Goal: Task Accomplishment & Management: Manage account settings

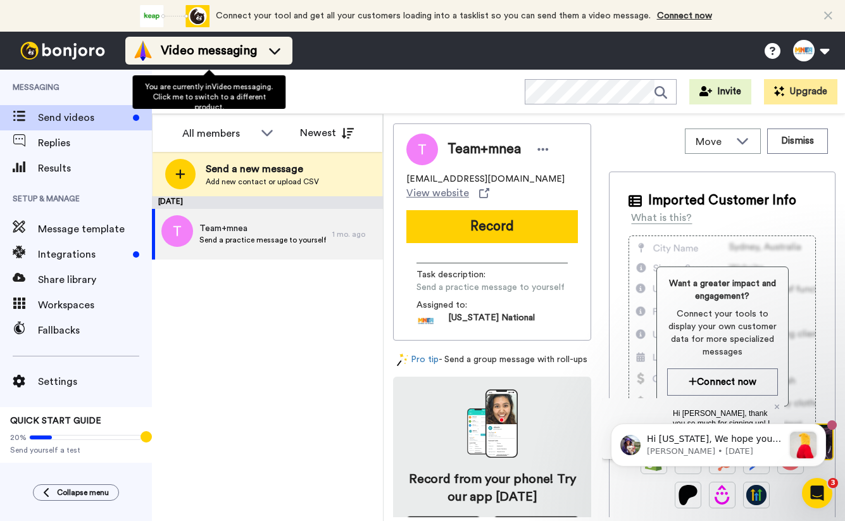
click at [171, 45] on span "Video messaging" at bounding box center [209, 51] width 96 height 18
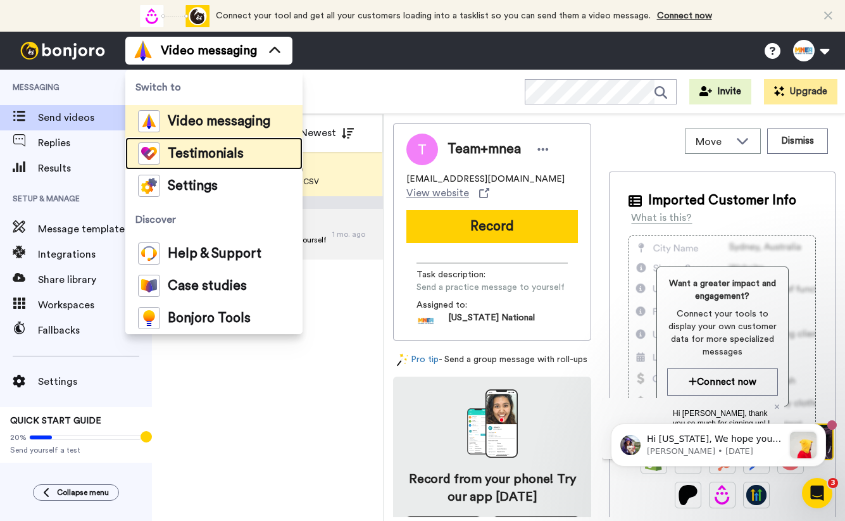
click at [201, 162] on div "Testimonials" at bounding box center [191, 153] width 106 height 22
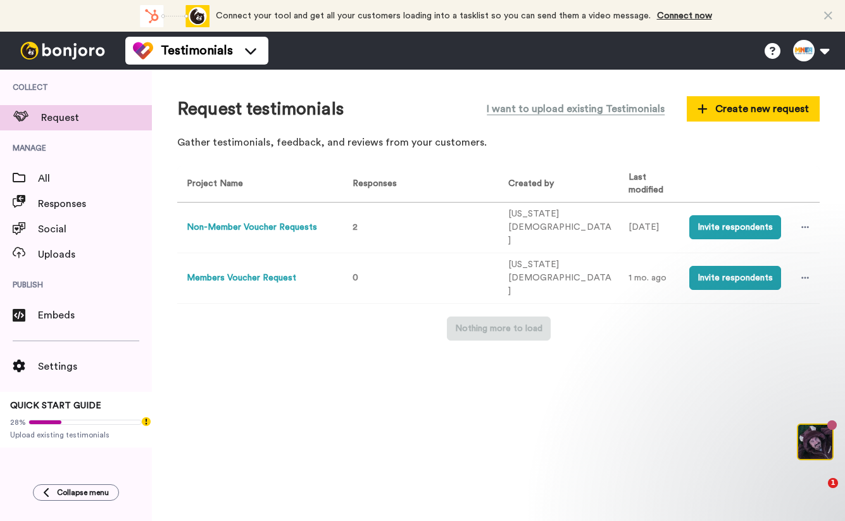
click at [227, 272] on button "Members Voucher Request" at bounding box center [242, 278] width 110 height 13
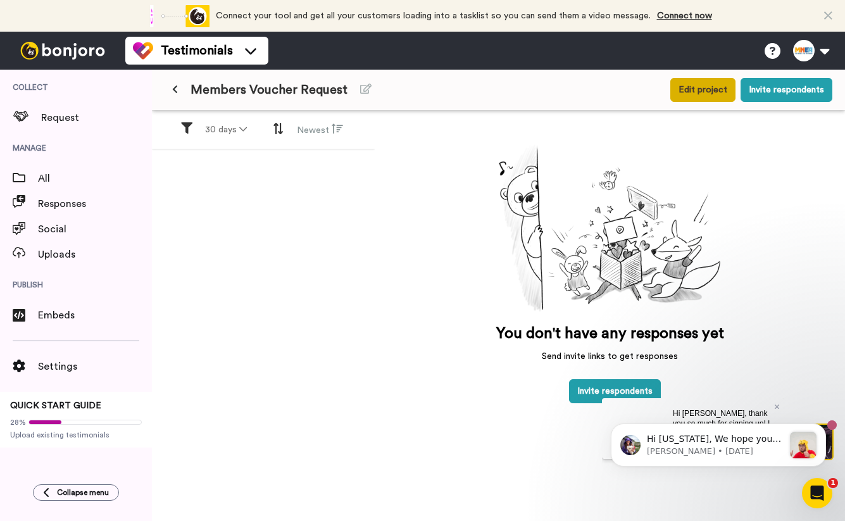
click at [687, 91] on button "Edit project" at bounding box center [702, 90] width 65 height 24
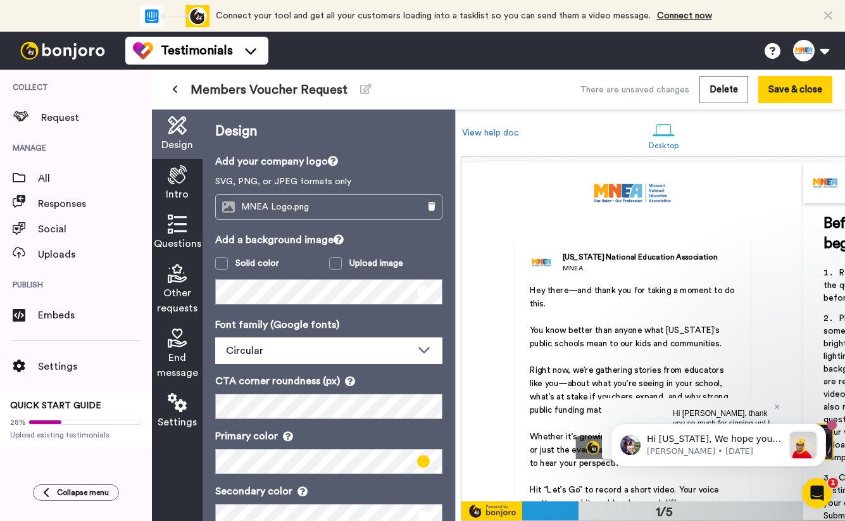
scroll to position [89, 0]
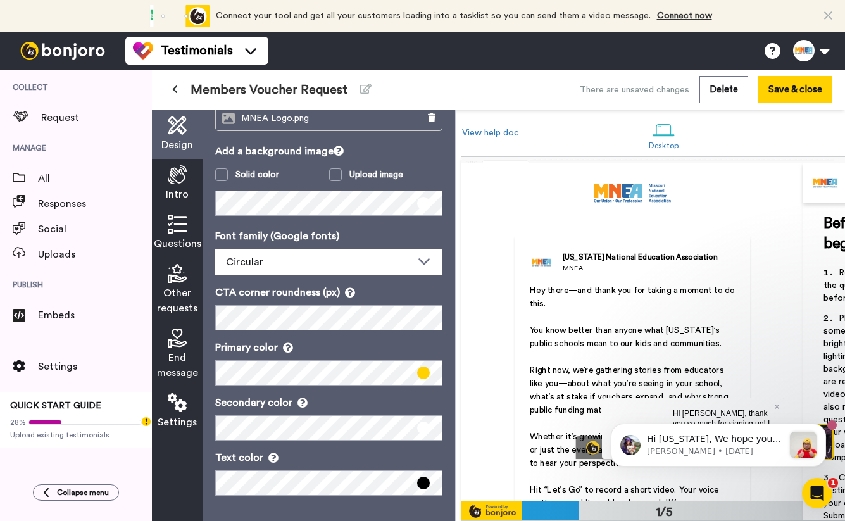
click at [187, 188] on span "Intro" at bounding box center [177, 194] width 23 height 15
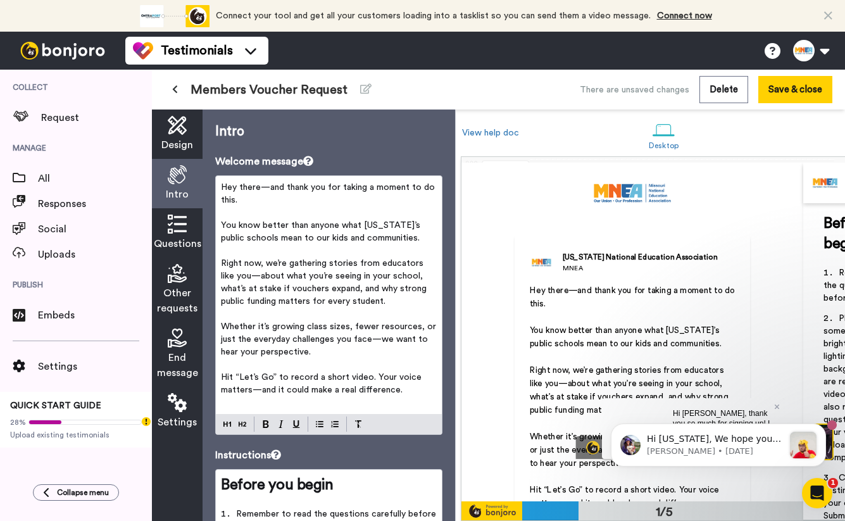
click at [183, 215] on icon at bounding box center [177, 224] width 19 height 19
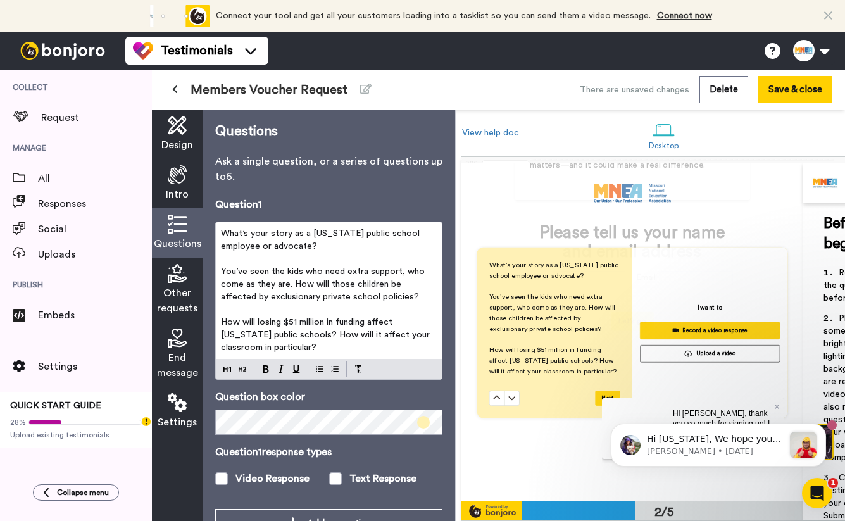
scroll to position [339, 0]
